Goal: Task Accomplishment & Management: Manage account settings

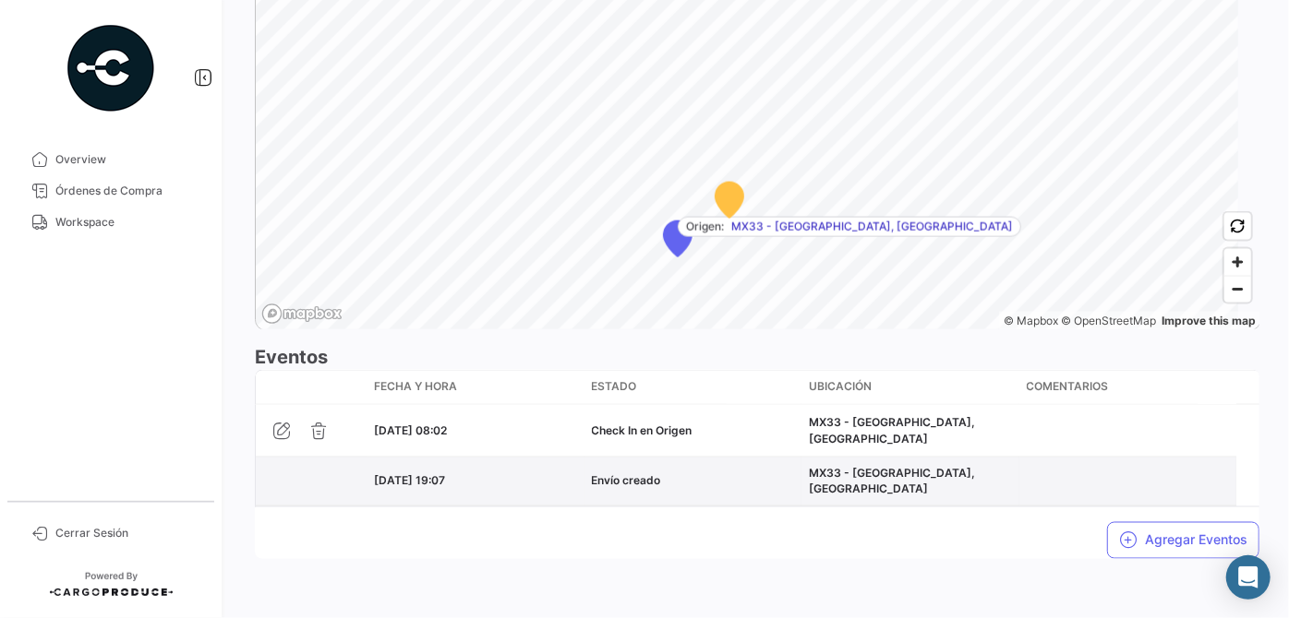
scroll to position [1379, 0]
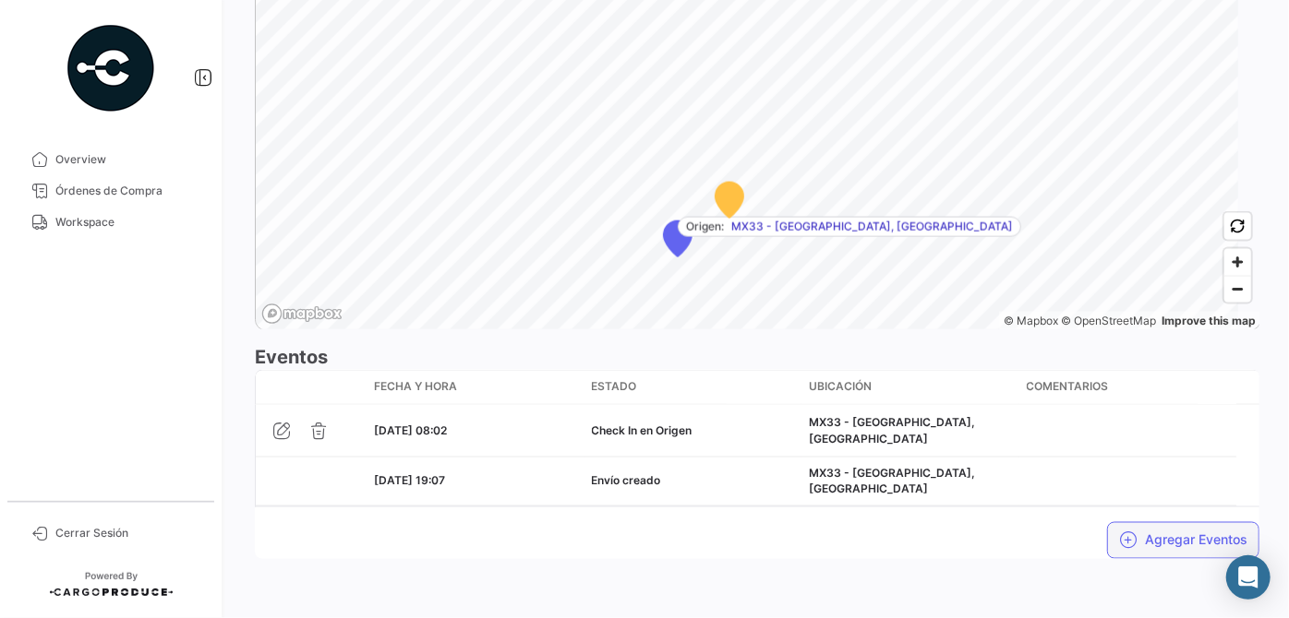
click at [1119, 532] on icon "button" at bounding box center [1128, 541] width 18 height 18
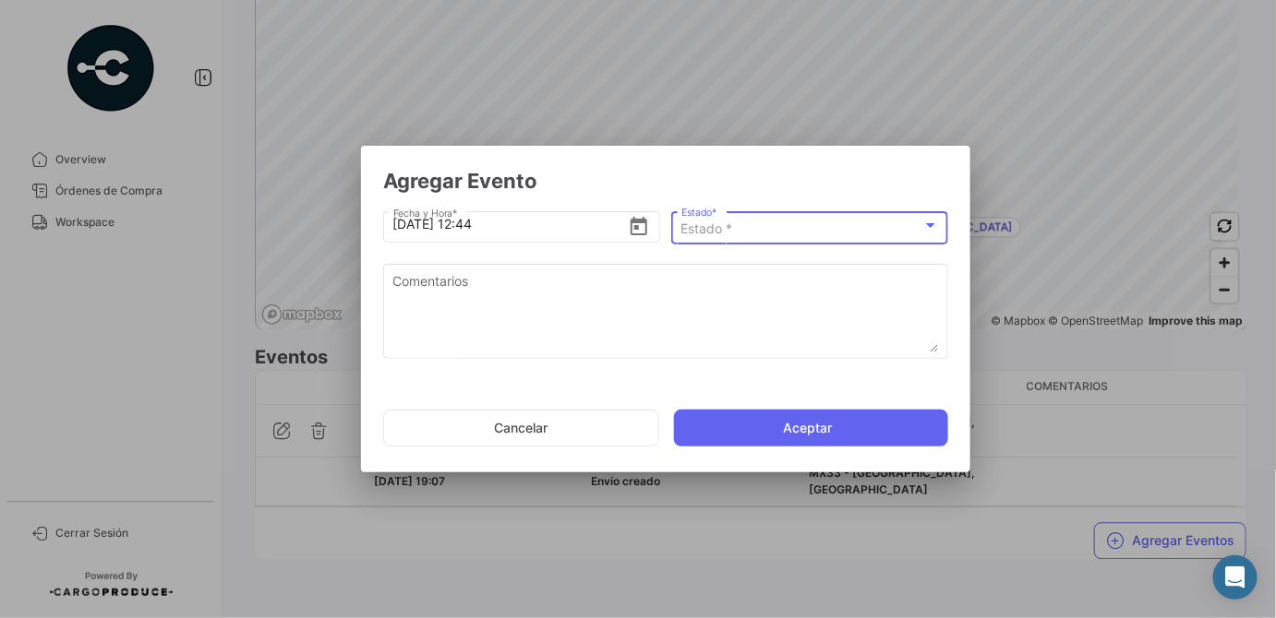
click at [742, 235] on div "Estado *" at bounding box center [801, 230] width 241 height 16
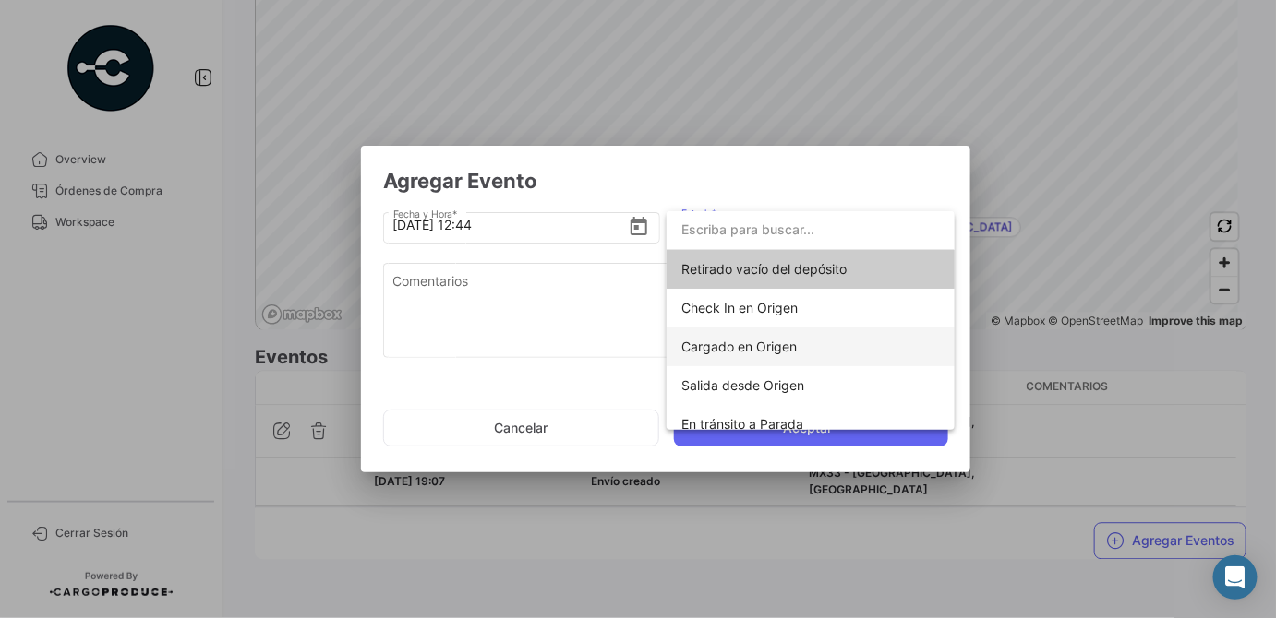
click at [745, 350] on span "Cargado en Origen" at bounding box center [738, 347] width 115 height 16
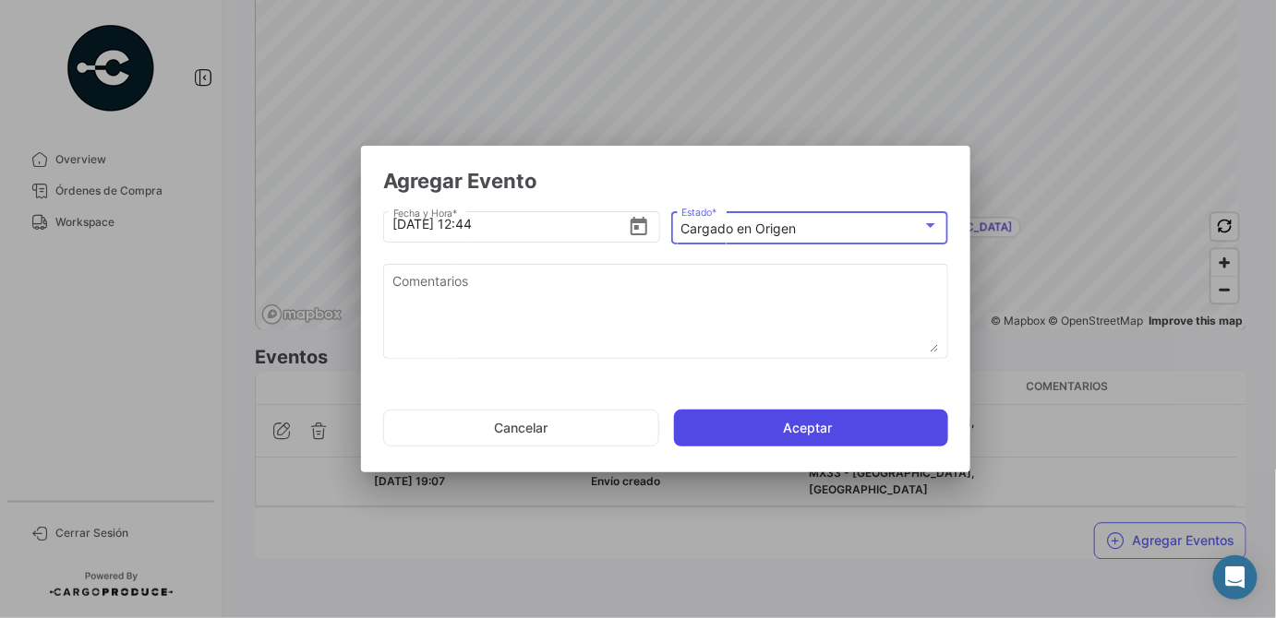
click at [759, 424] on button "Aceptar" at bounding box center [811, 428] width 274 height 37
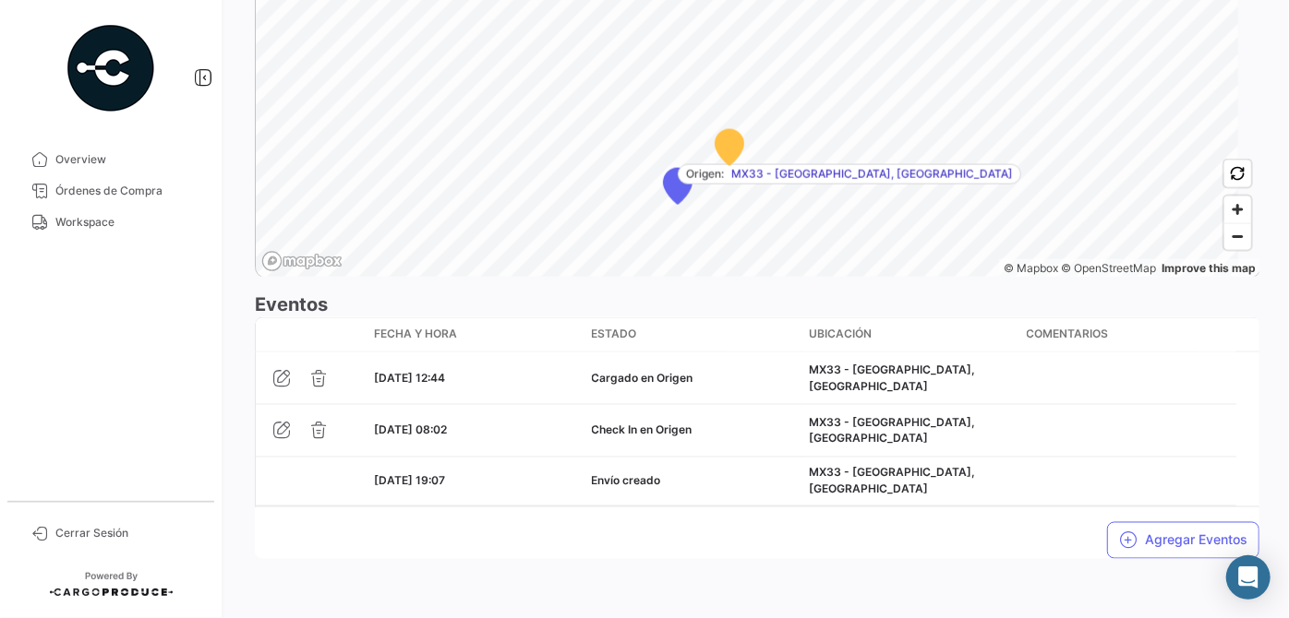
scroll to position [1432, 0]
click at [1151, 542] on button "Agregar Eventos" at bounding box center [1183, 540] width 152 height 37
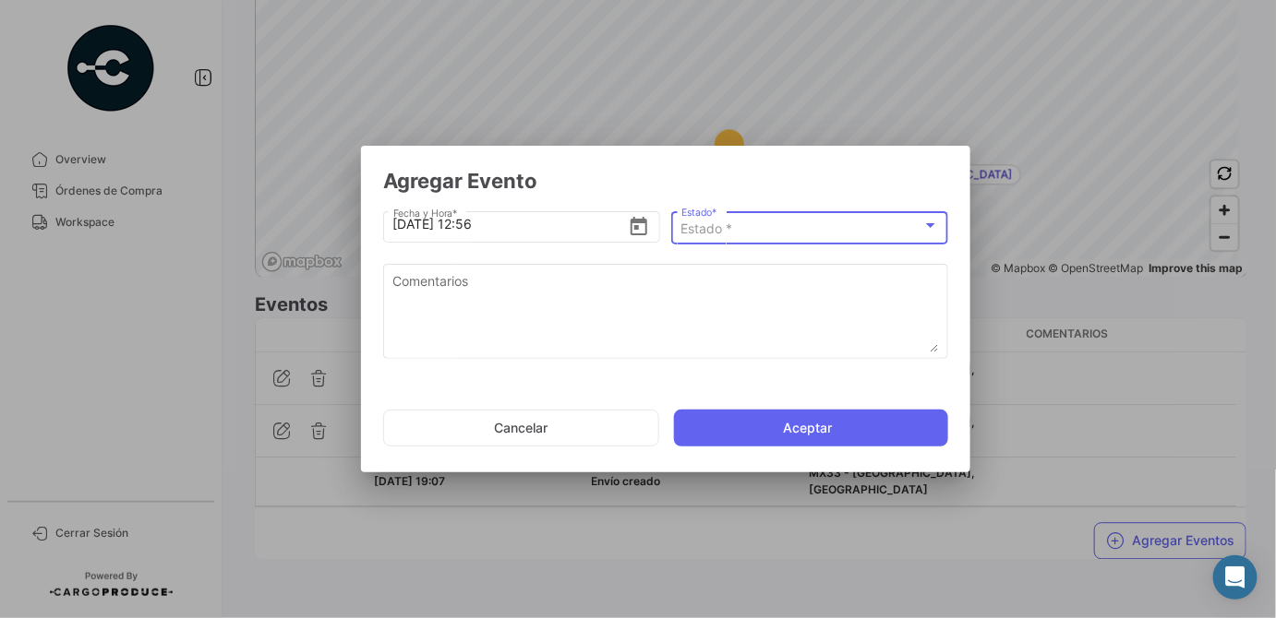
click at [779, 236] on div "Estado *" at bounding box center [801, 230] width 241 height 16
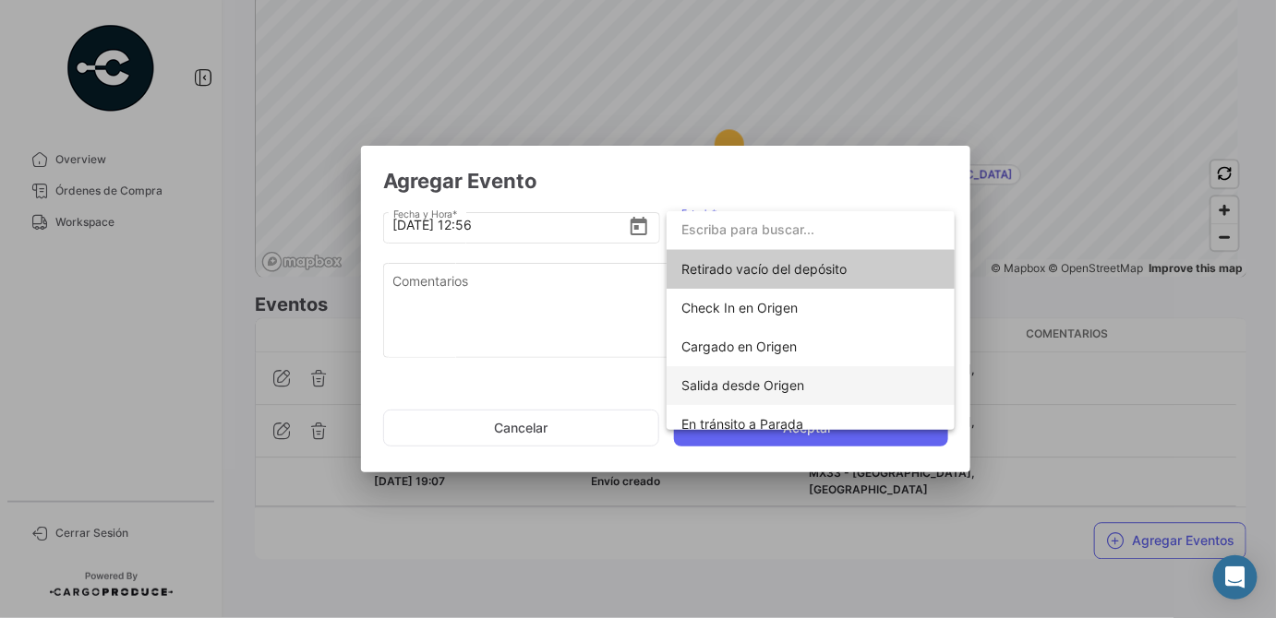
click at [750, 384] on span "Salida desde Origen" at bounding box center [742, 386] width 123 height 16
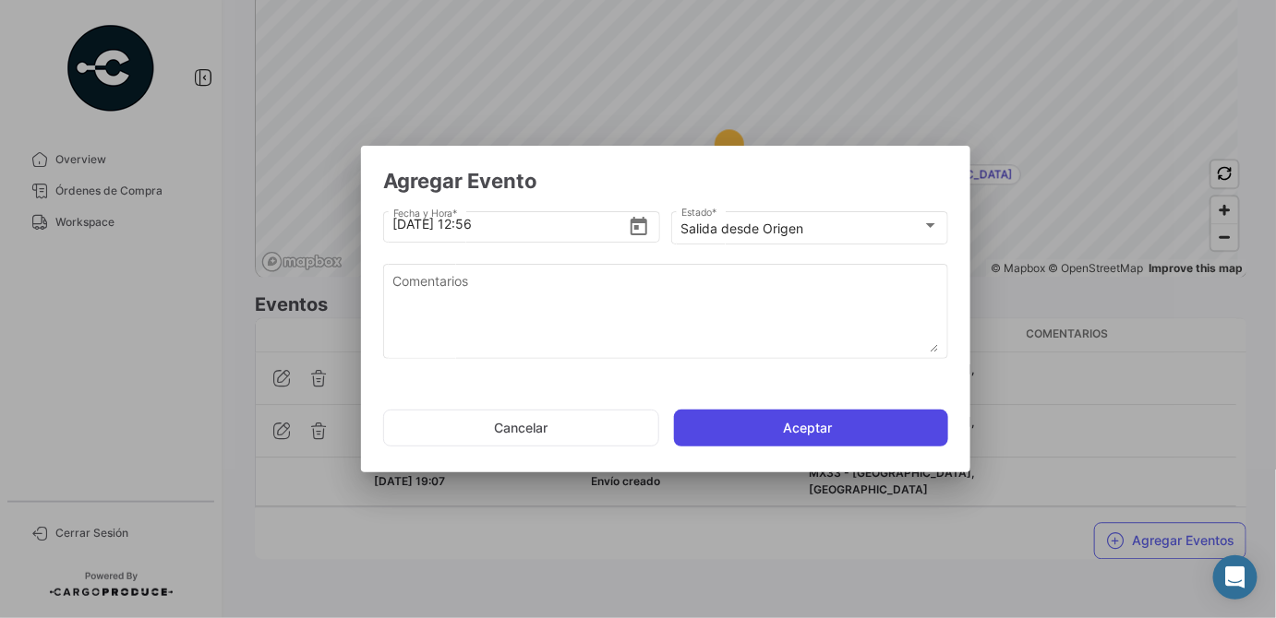
click at [729, 428] on button "Aceptar" at bounding box center [811, 428] width 274 height 37
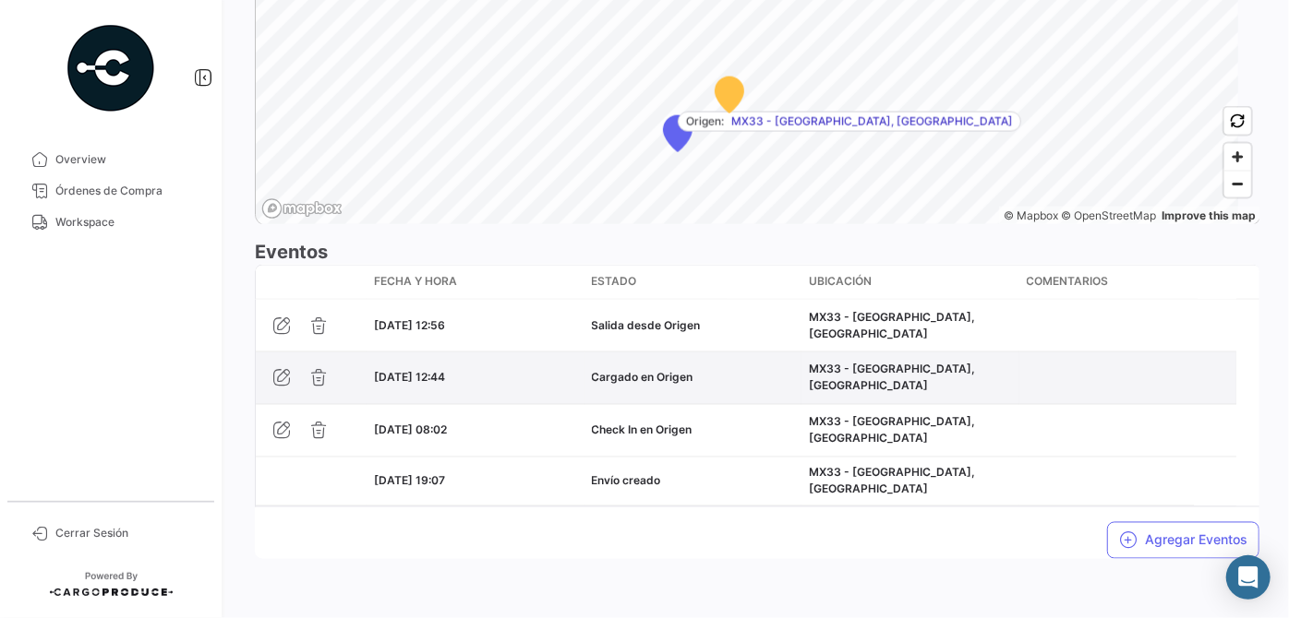
scroll to position [1519, 0]
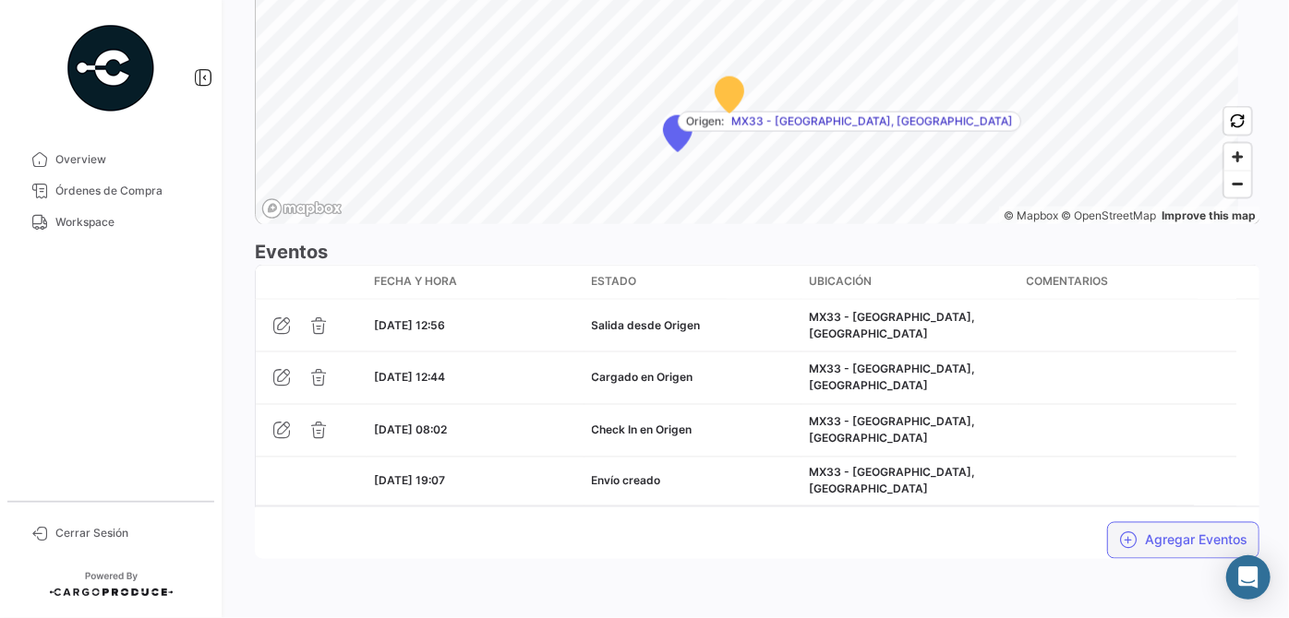
click at [1143, 526] on button "Agregar Eventos" at bounding box center [1183, 540] width 152 height 37
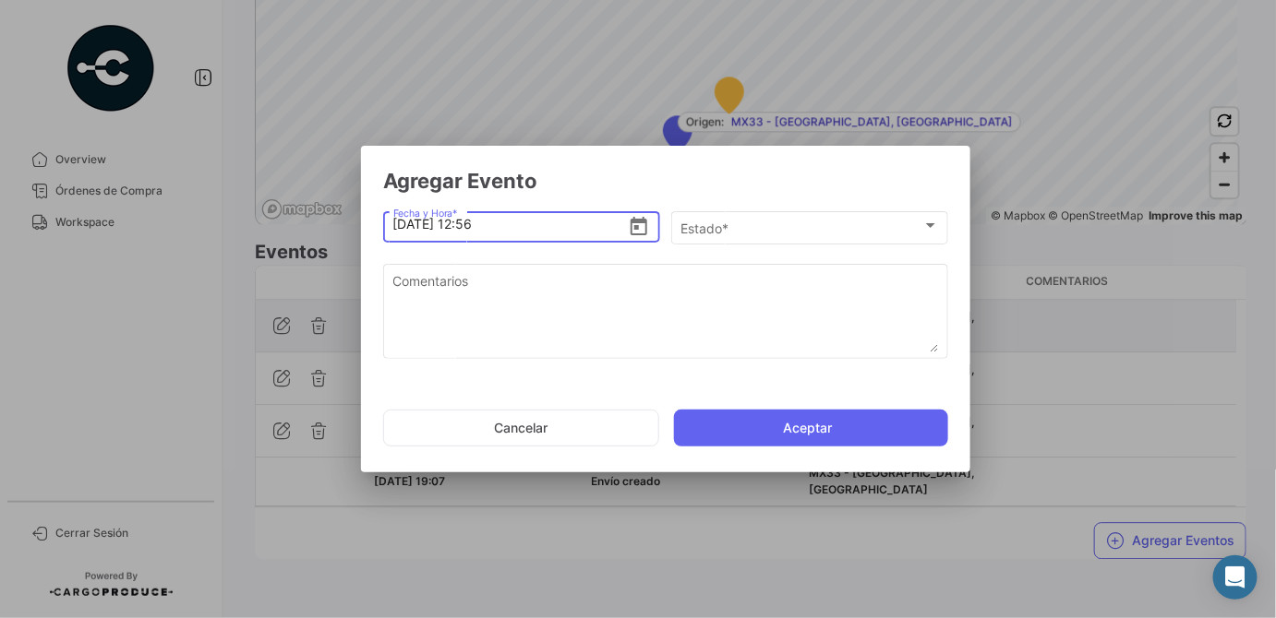
drag, startPoint x: 38, startPoint y: 283, endPoint x: 267, endPoint y: 322, distance: 232.2
click at [42, 283] on div at bounding box center [638, 309] width 1276 height 618
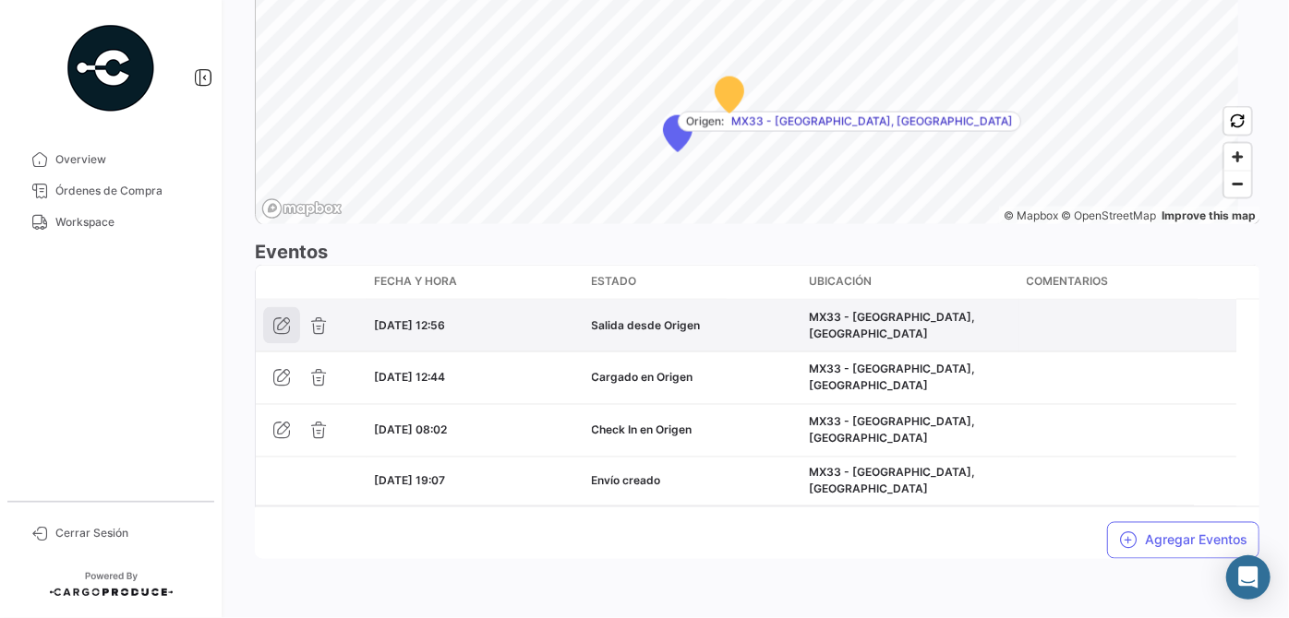
click at [300, 325] on button "button" at bounding box center [281, 325] width 37 height 37
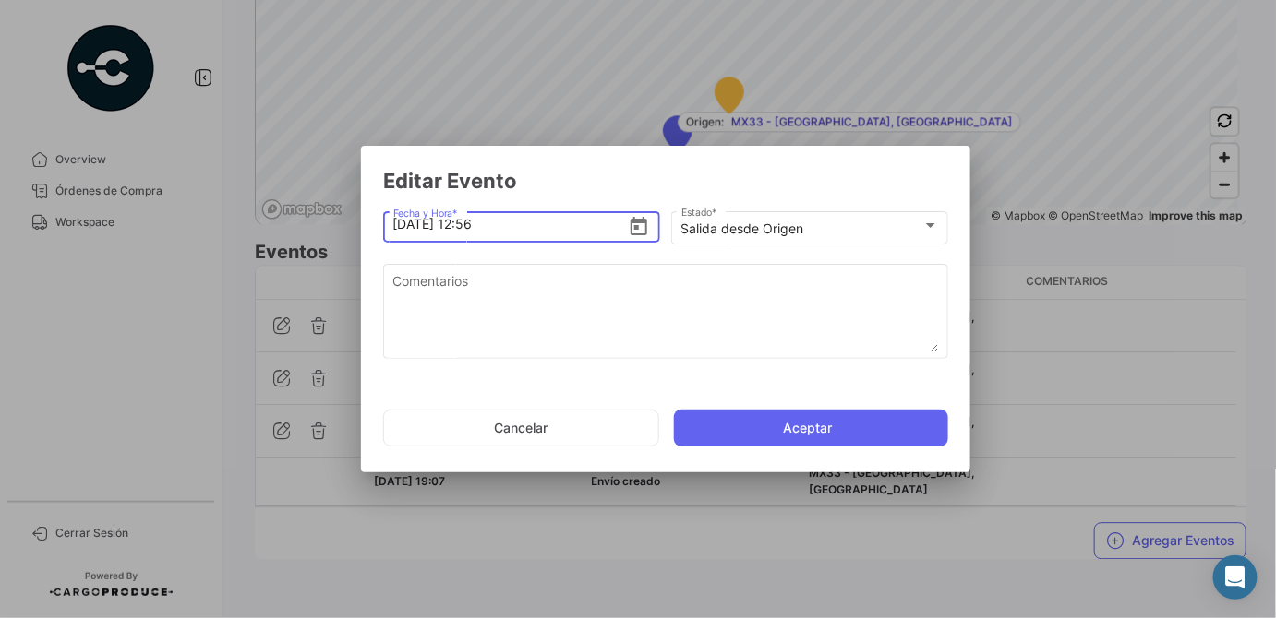
click at [510, 224] on input "[DATE] 12:56" at bounding box center [510, 224] width 235 height 65
type input "[DATE] 12:50"
click at [792, 426] on button "Aceptar" at bounding box center [811, 428] width 274 height 37
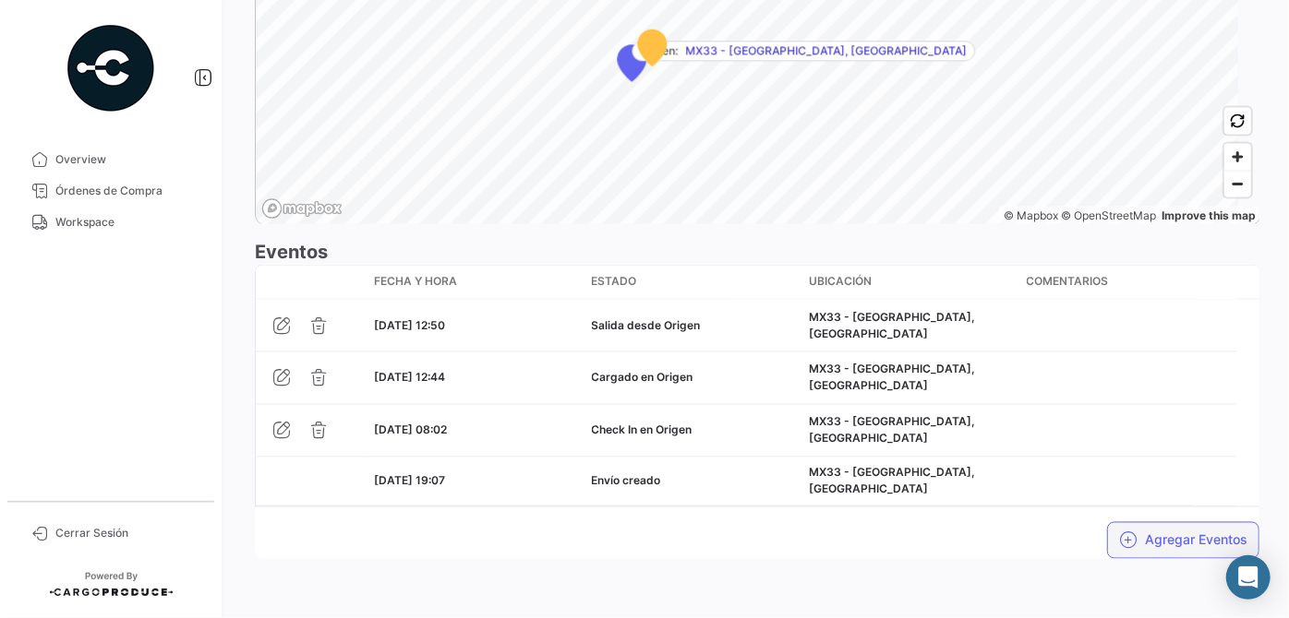
click at [1144, 522] on button "Agregar Eventos" at bounding box center [1183, 540] width 152 height 37
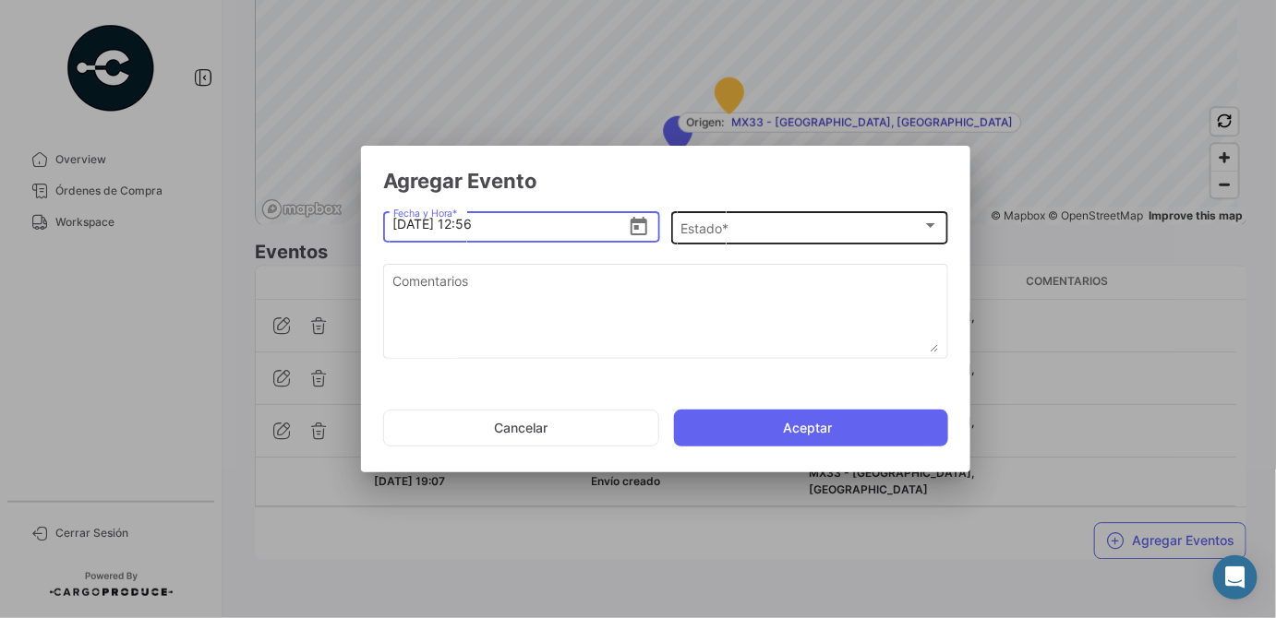
click at [737, 221] on div "Estado * Estado *" at bounding box center [810, 227] width 258 height 36
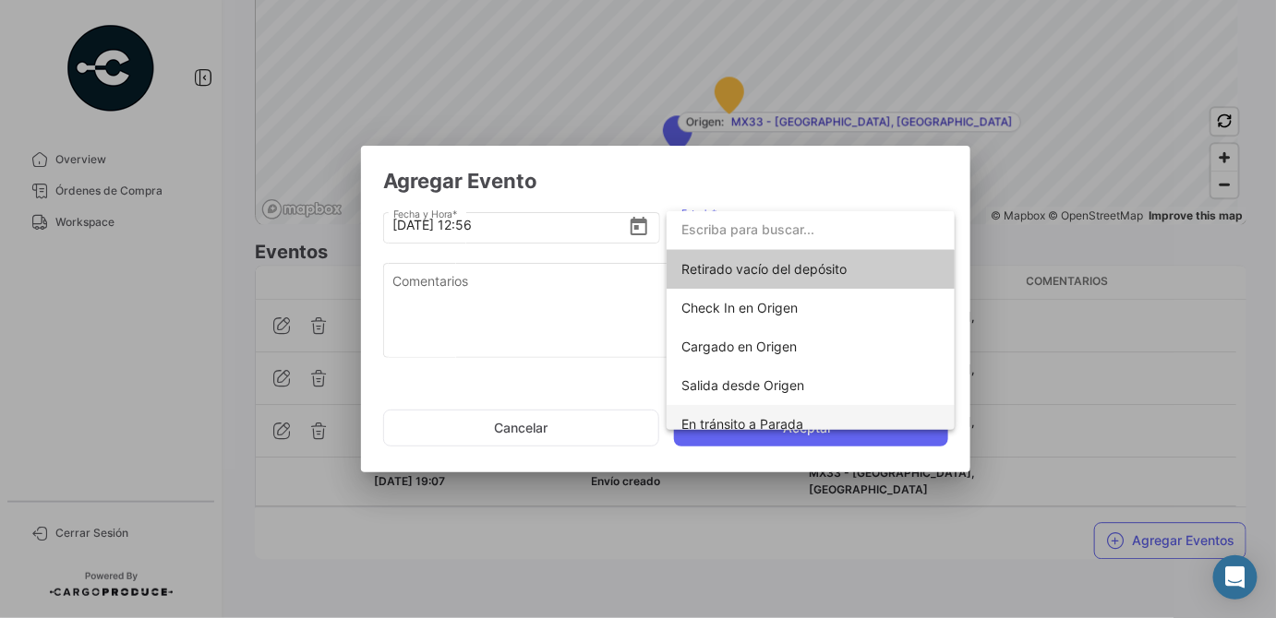
click at [751, 414] on span "En tránsito a Parada" at bounding box center [810, 424] width 258 height 39
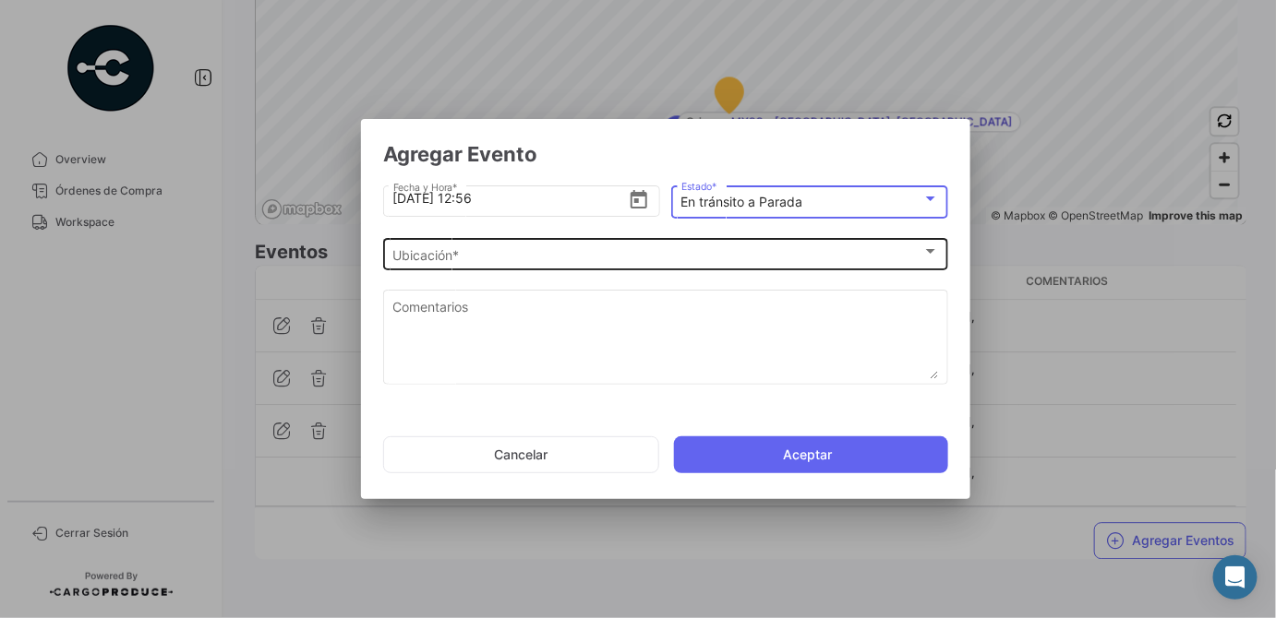
click at [536, 244] on div "Ubicación * Ubicación *" at bounding box center [666, 252] width 546 height 36
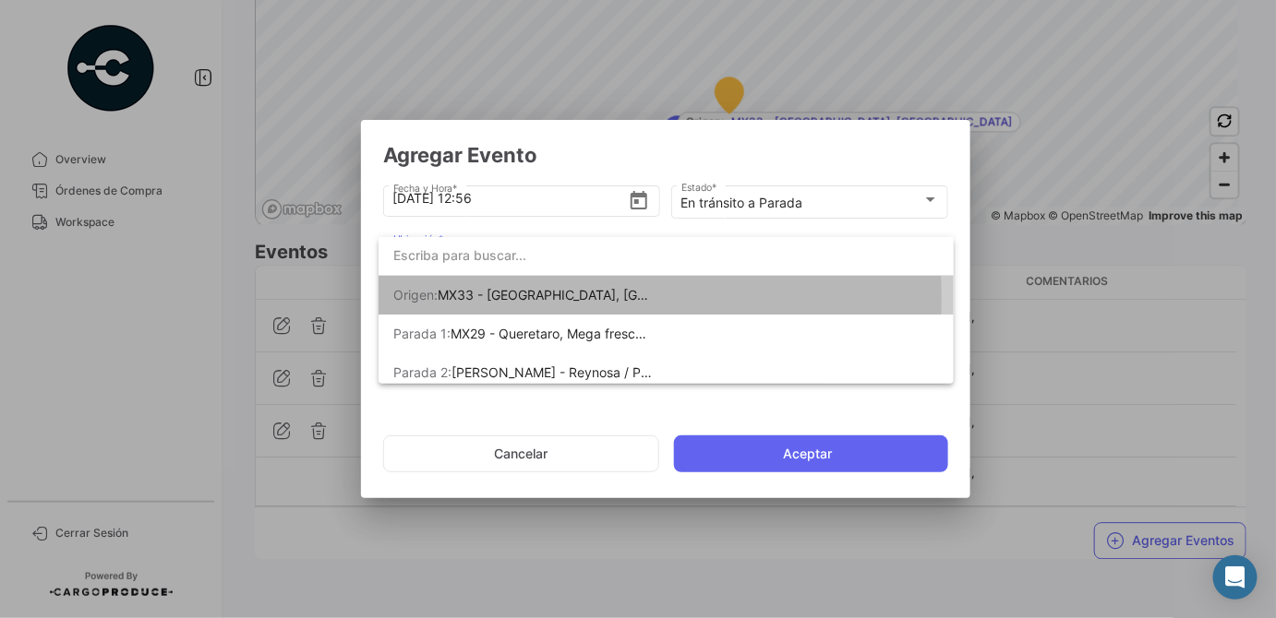
click at [562, 298] on span "MX33 - [GEOGRAPHIC_DATA], [GEOGRAPHIC_DATA]" at bounding box center [595, 295] width 315 height 16
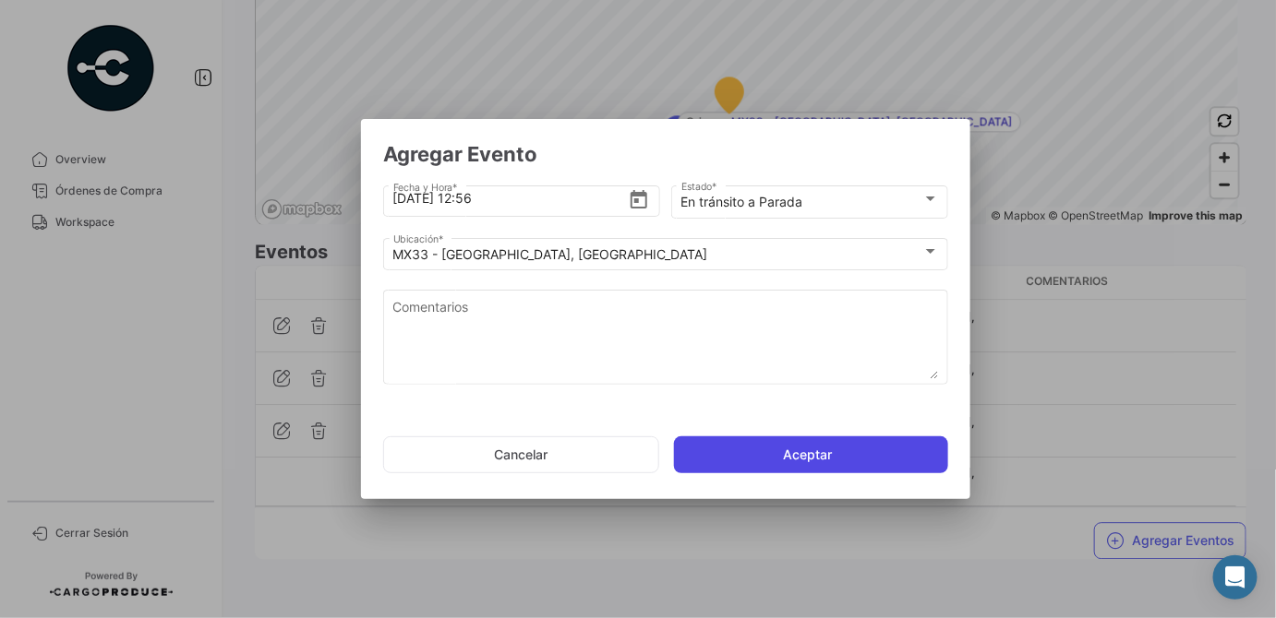
click at [726, 443] on button "Aceptar" at bounding box center [811, 455] width 274 height 37
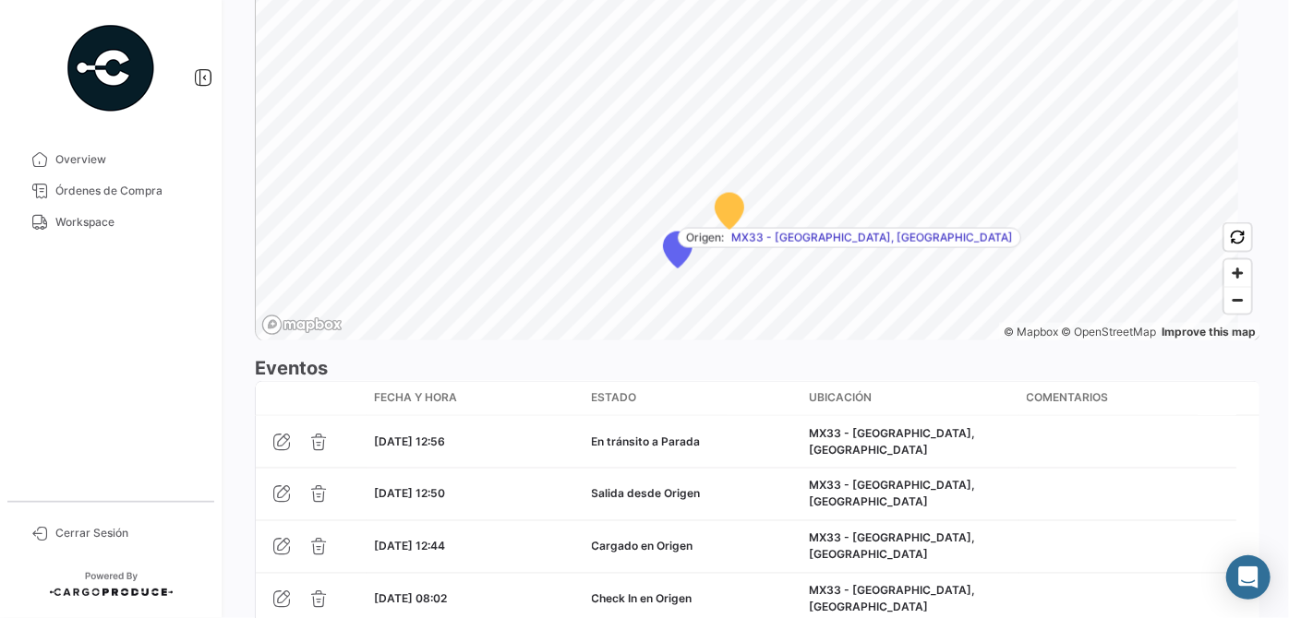
scroll to position [1235, 0]
